Goal: Task Accomplishment & Management: Manage account settings

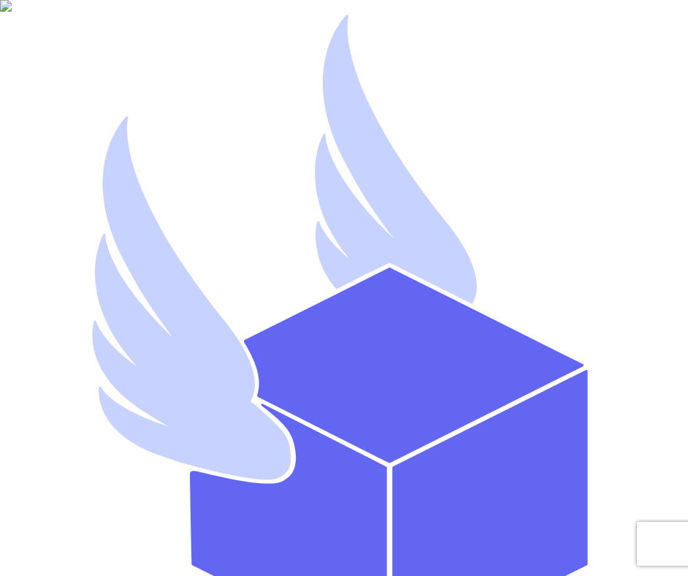
type input "[EMAIL_ADDRESS][DOMAIN_NAME]"
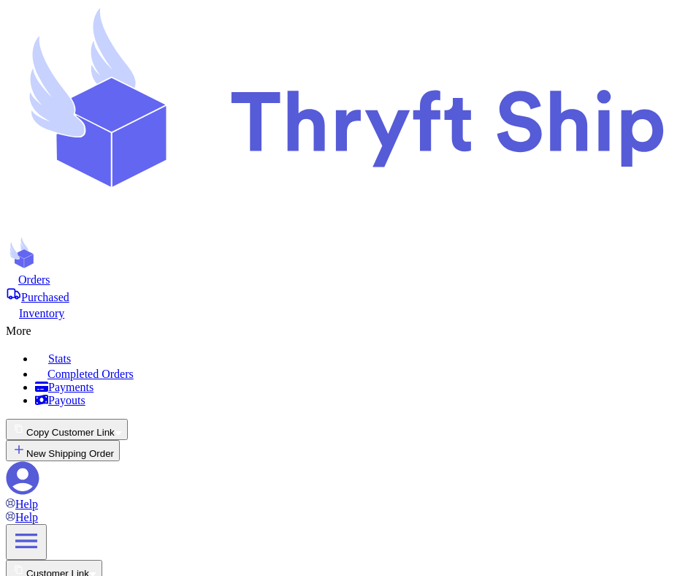
checkbox input "false"
